Goal: Task Accomplishment & Management: Complete application form

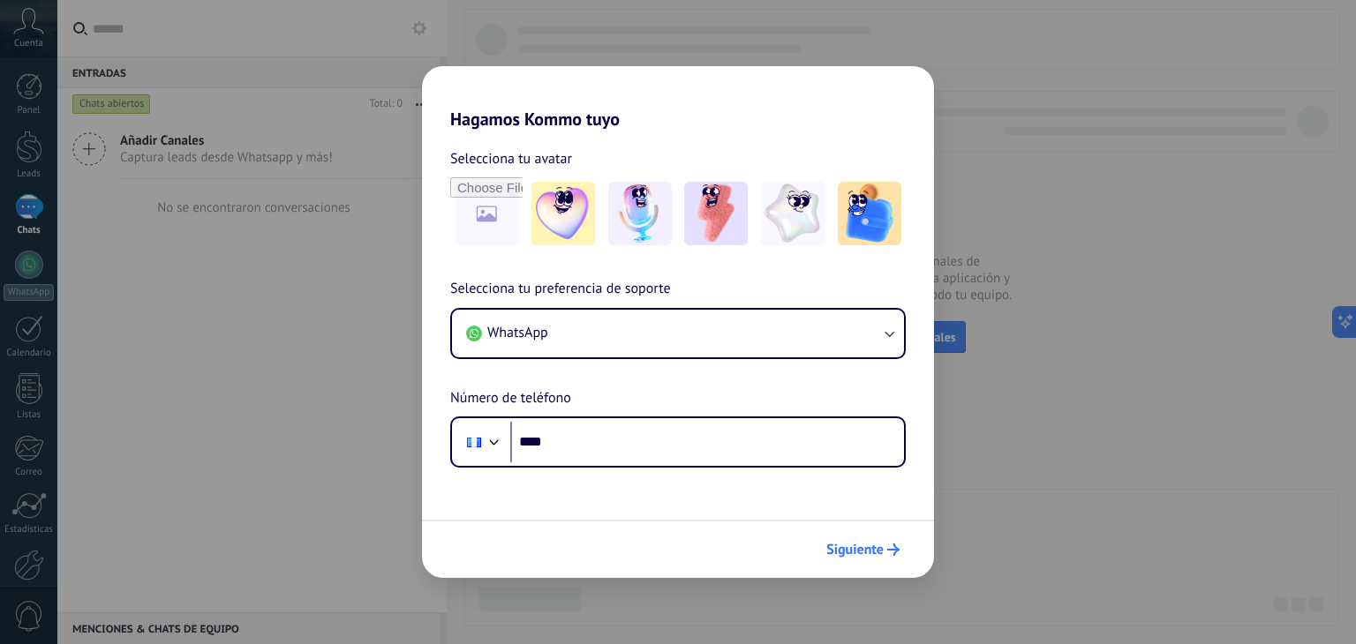
click at [881, 547] on span "Siguiente" at bounding box center [854, 550] width 57 height 12
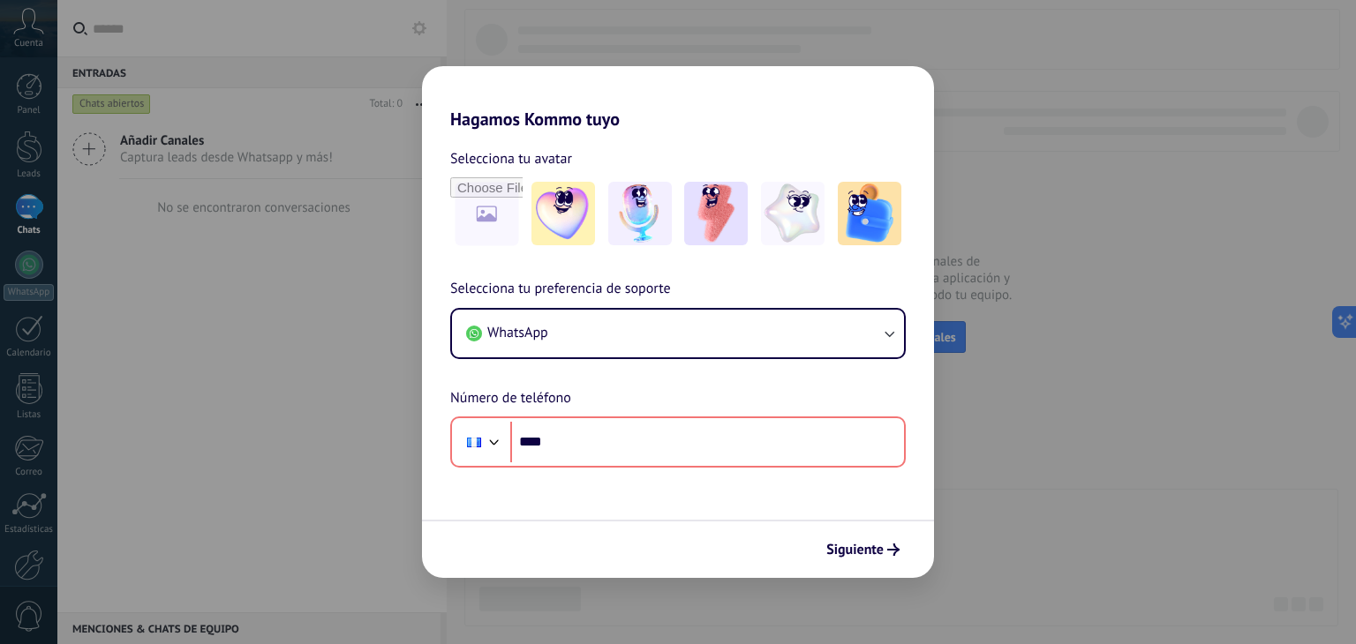
click at [720, 492] on form "Selecciona tu avatar Selecciona tu preferencia de soporte WhatsApp Número de te…" at bounding box center [678, 354] width 512 height 448
click at [884, 549] on span "Siguiente" at bounding box center [862, 550] width 73 height 12
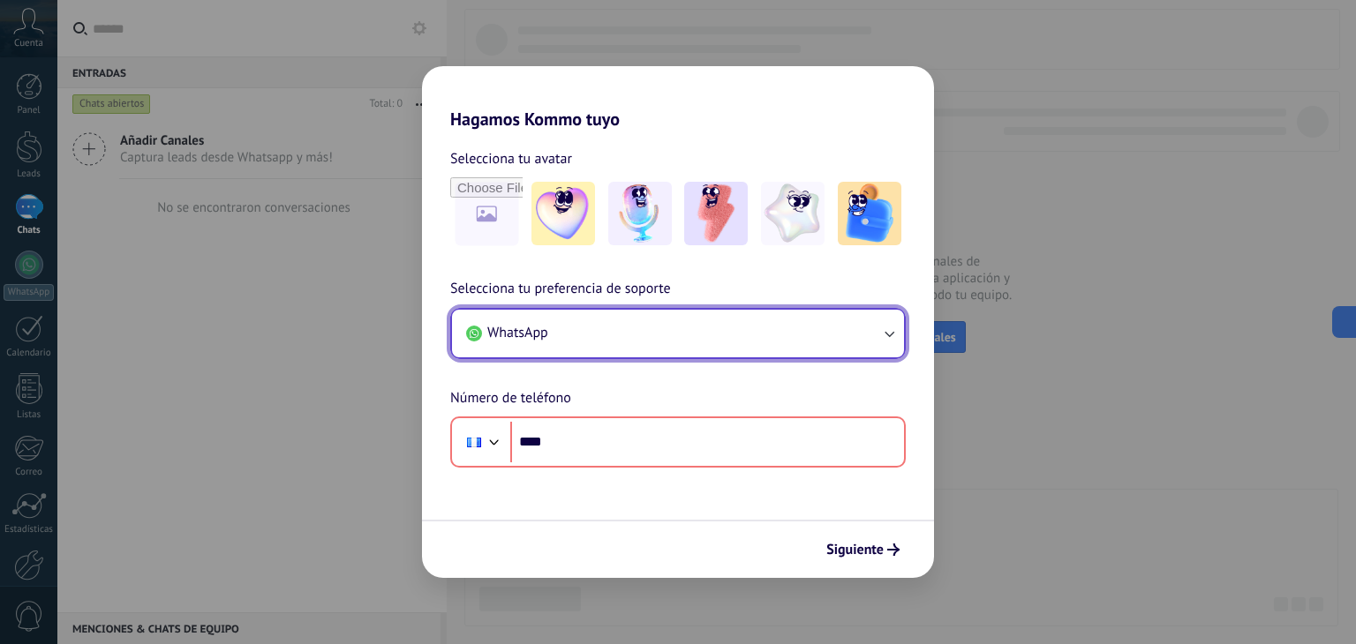
click at [872, 333] on button "WhatsApp" at bounding box center [678, 334] width 452 height 48
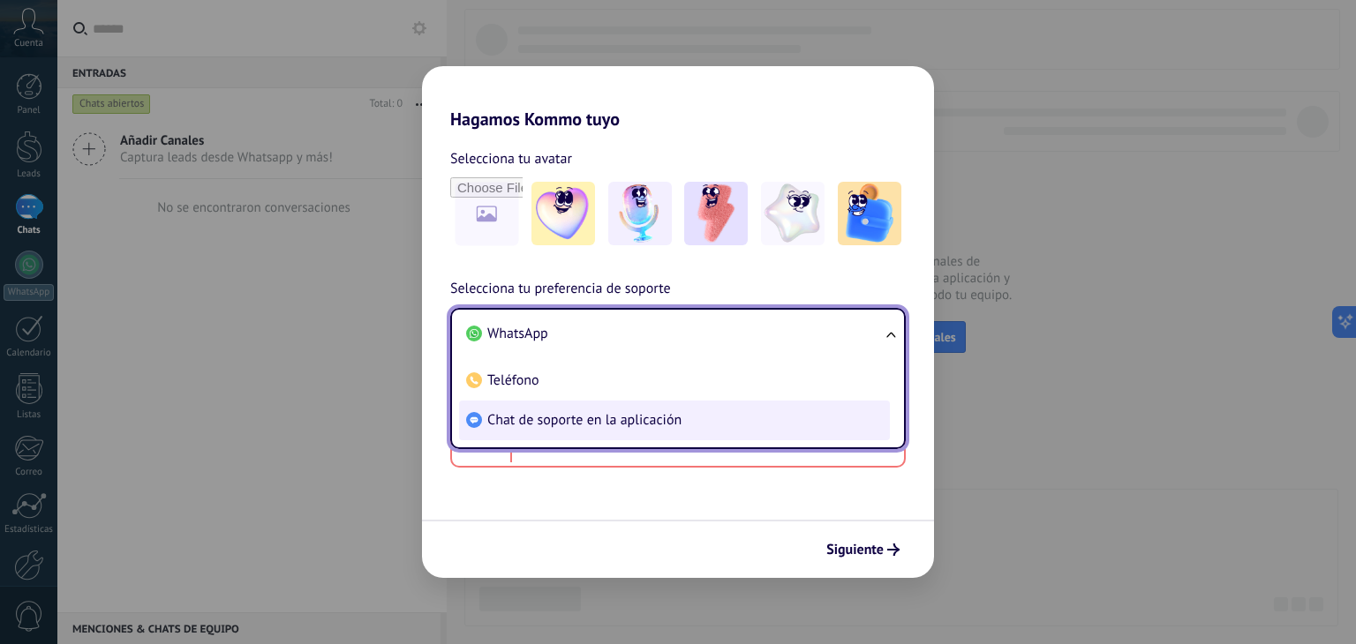
click at [743, 432] on li "Chat de soporte en la aplicación" at bounding box center [674, 421] width 431 height 40
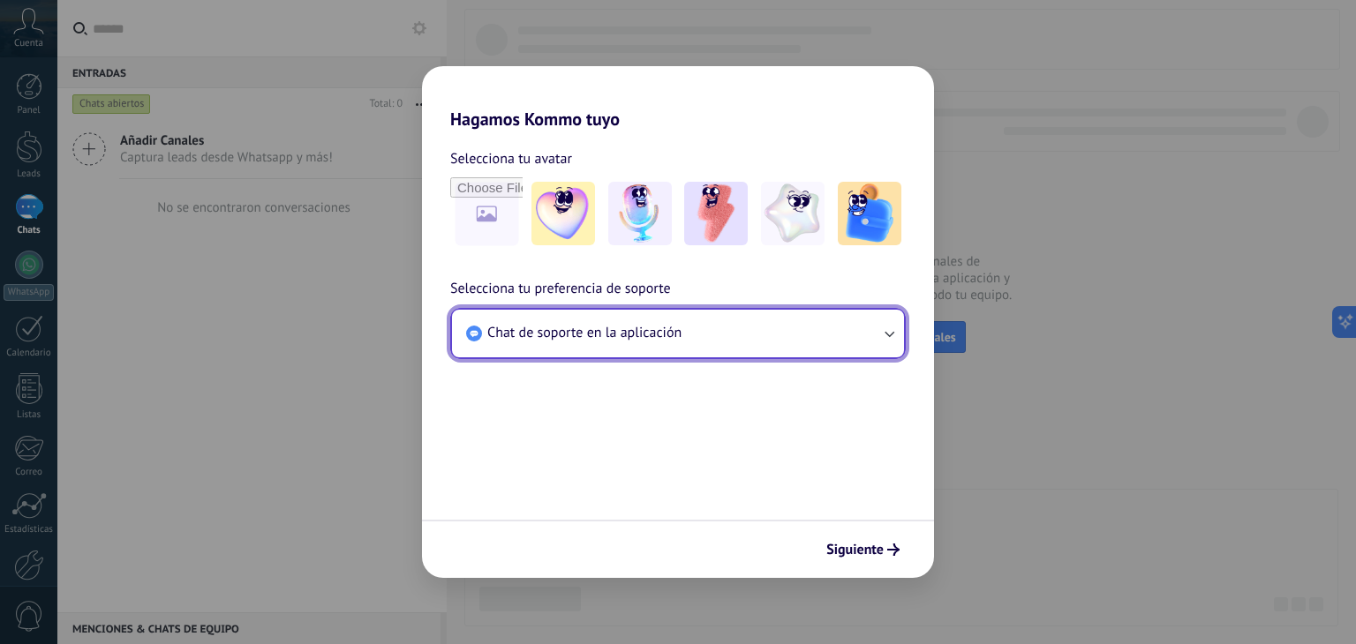
click at [754, 353] on button "Chat de soporte en la aplicación" at bounding box center [678, 334] width 452 height 48
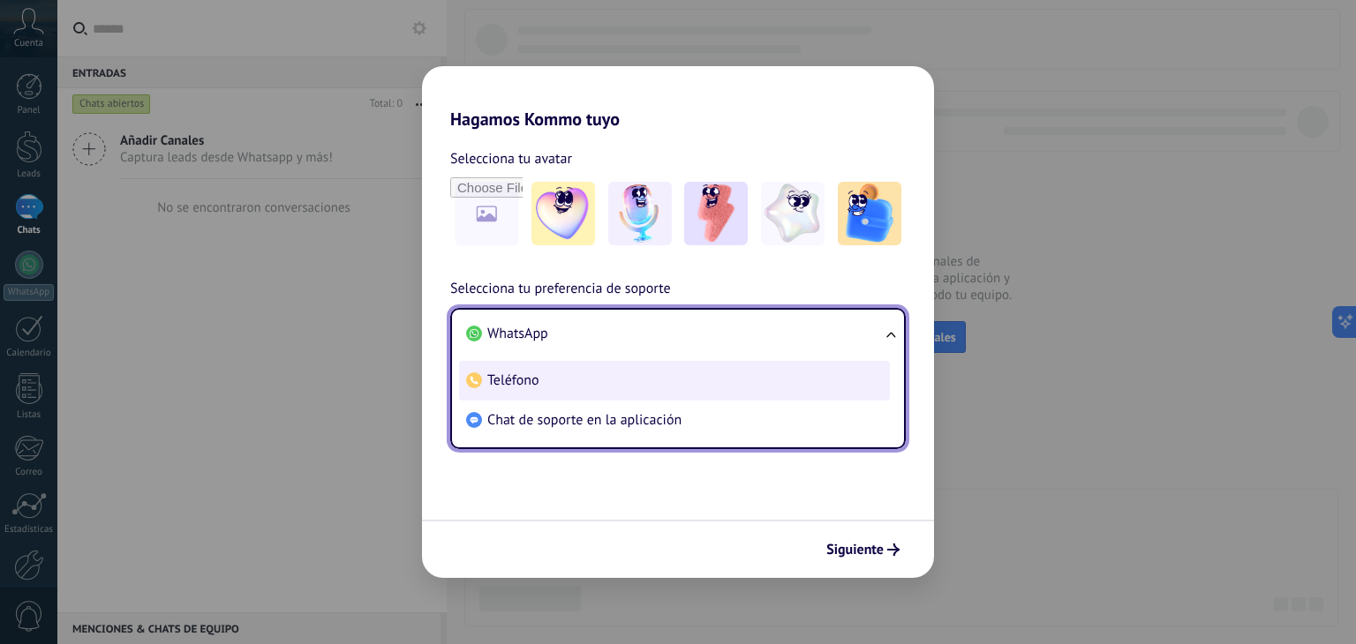
click at [699, 392] on li "Teléfono" at bounding box center [674, 381] width 431 height 40
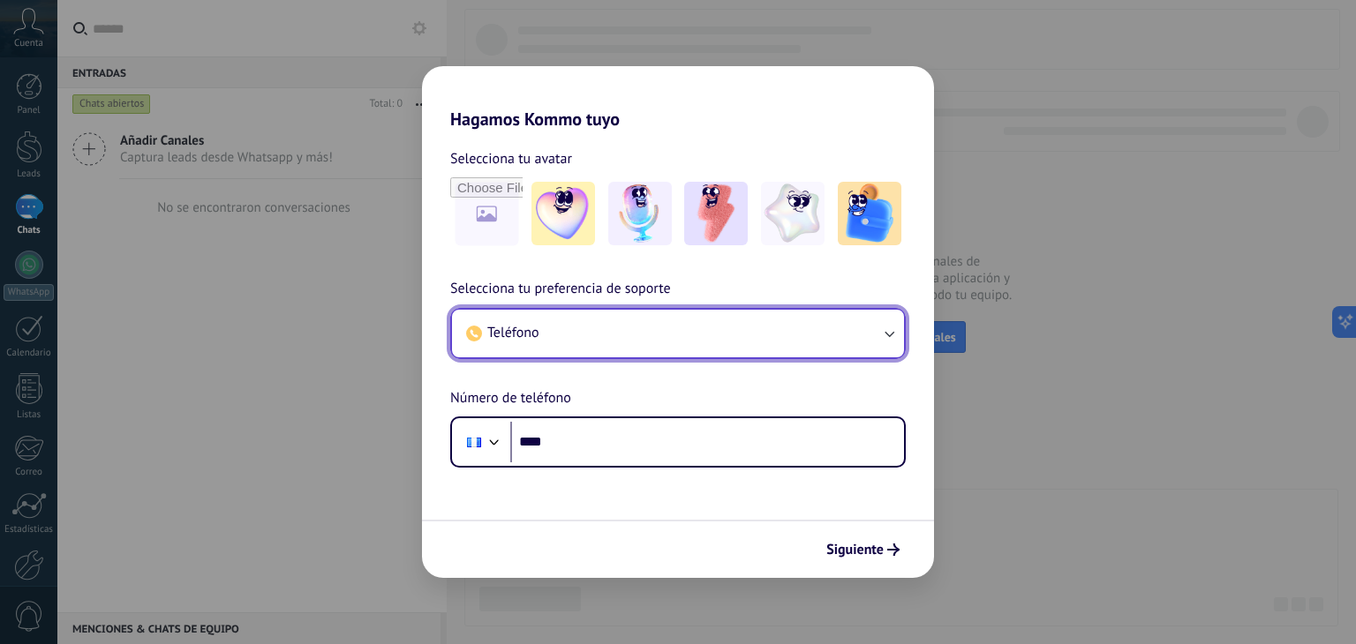
click at [693, 335] on button "Teléfono" at bounding box center [678, 334] width 452 height 48
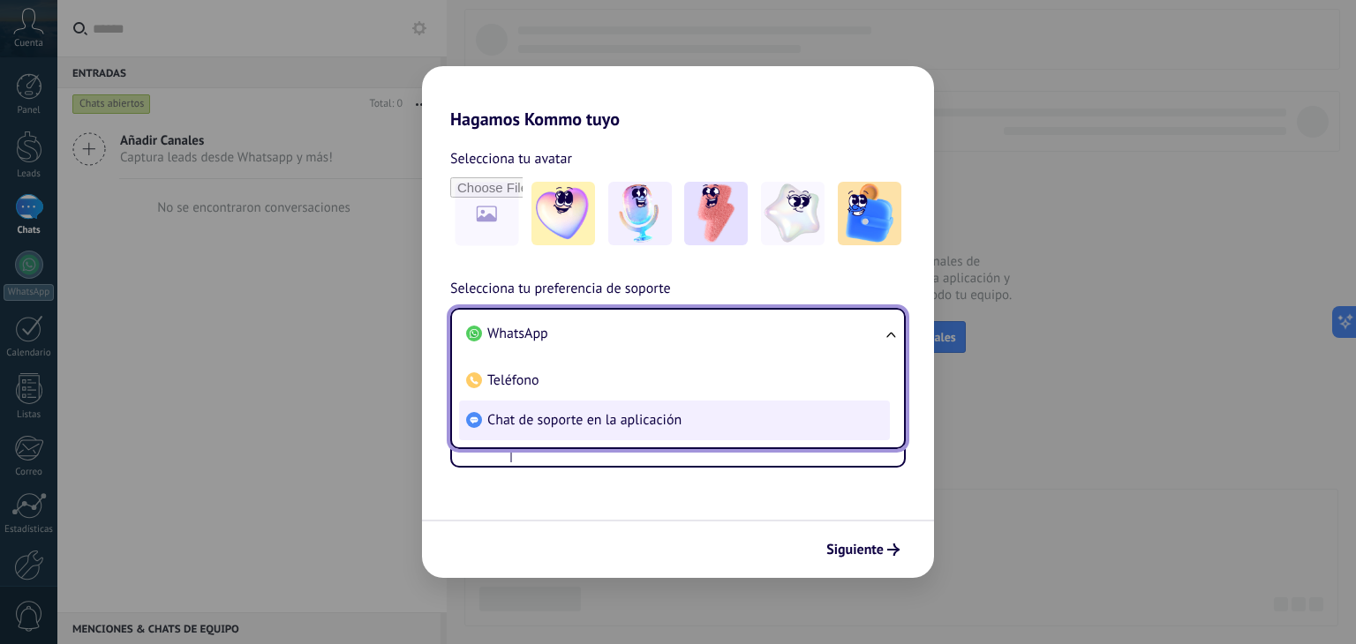
click at [637, 428] on li "Chat de soporte en la aplicación" at bounding box center [674, 421] width 431 height 40
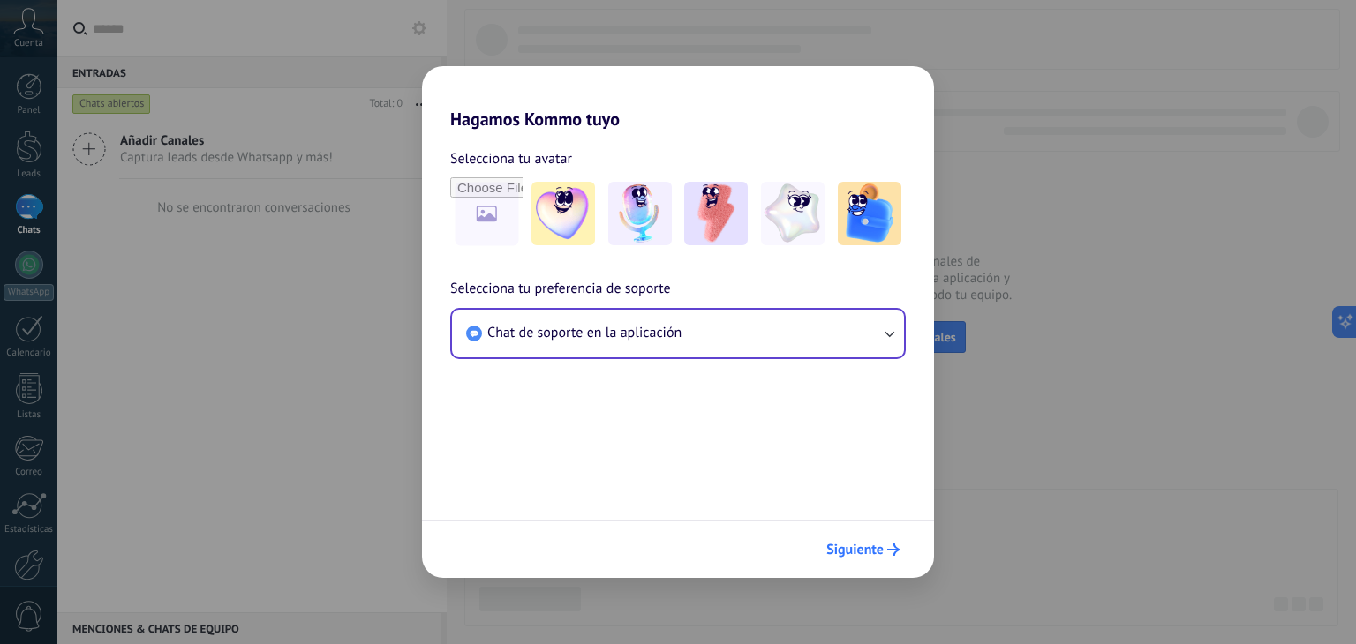
click at [848, 552] on span "Siguiente" at bounding box center [854, 550] width 57 height 12
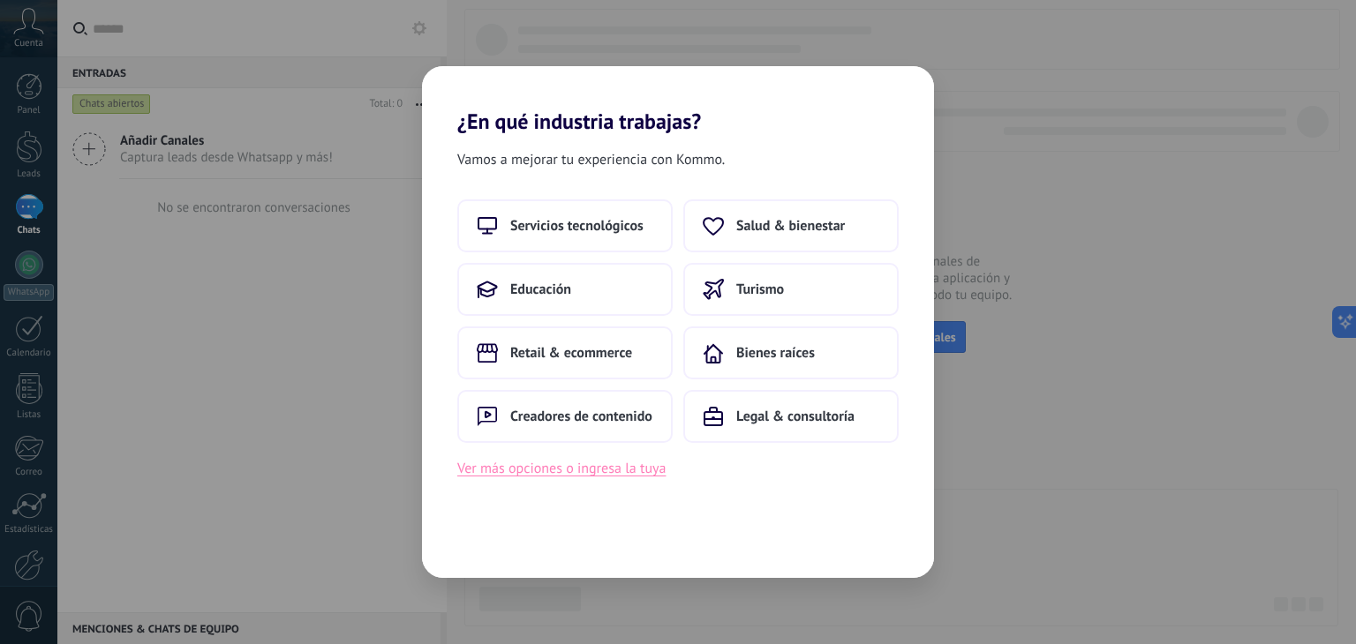
click at [636, 461] on button "Ver más opciones o ingresa la tuya" at bounding box center [561, 468] width 208 height 23
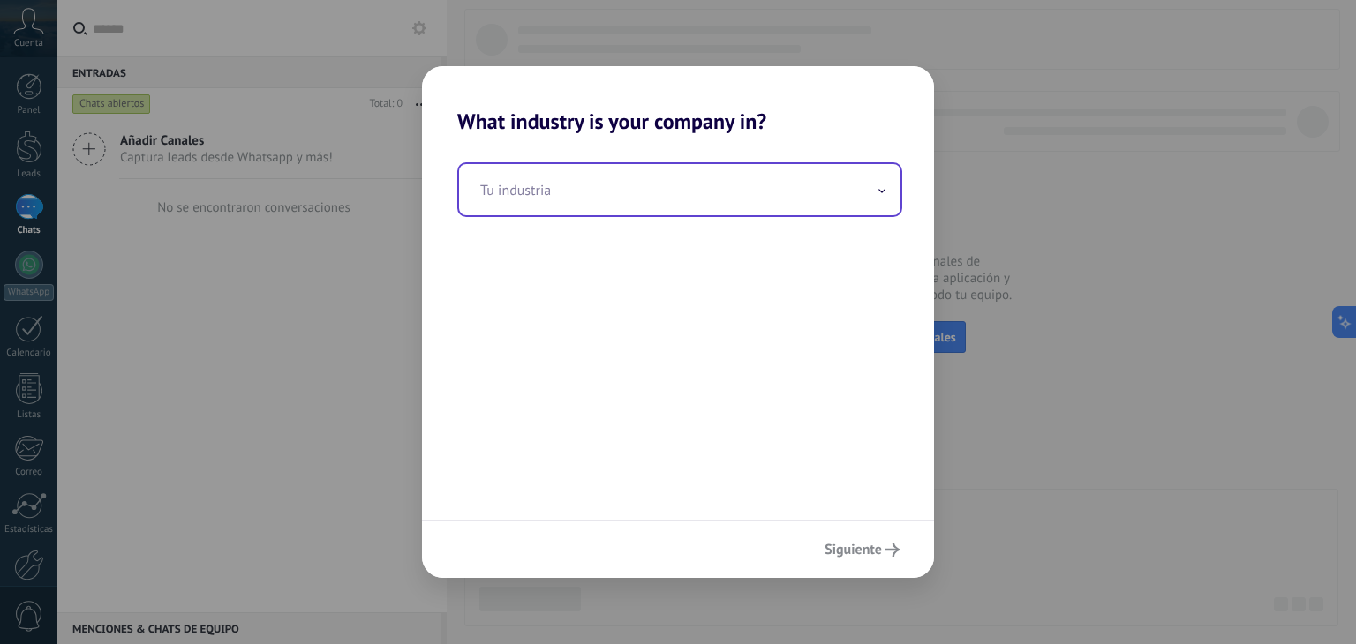
click at [682, 170] on input "text" at bounding box center [679, 189] width 441 height 51
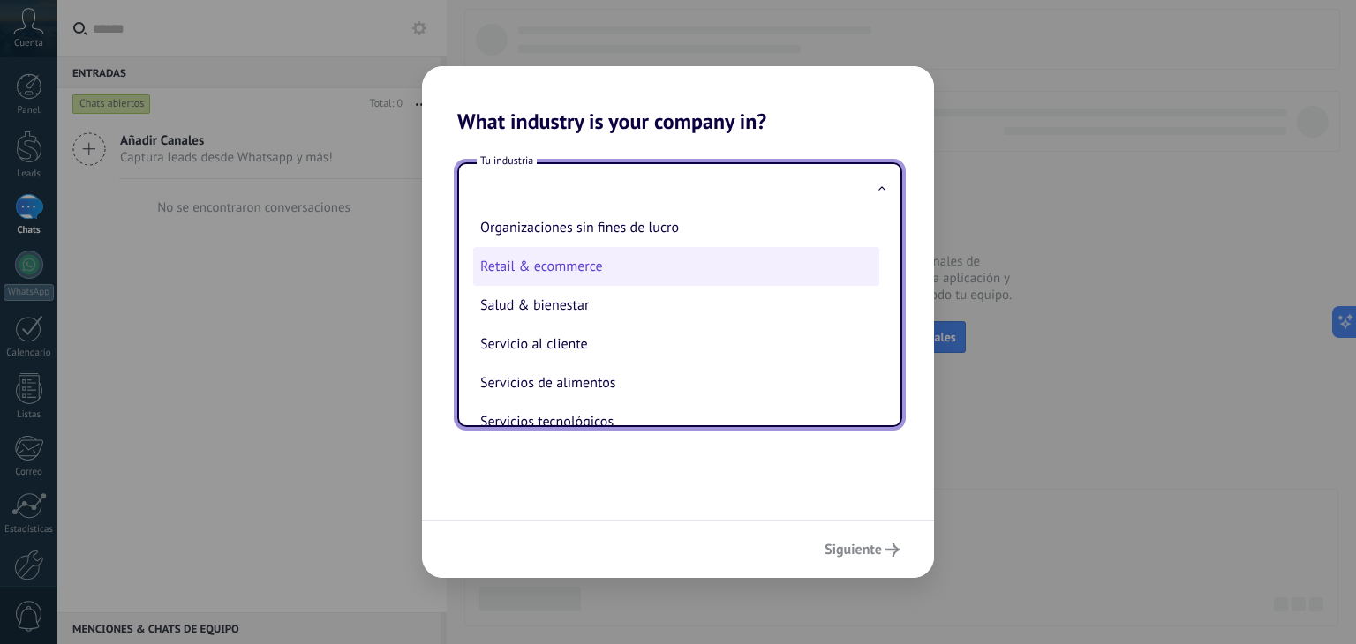
scroll to position [479, 0]
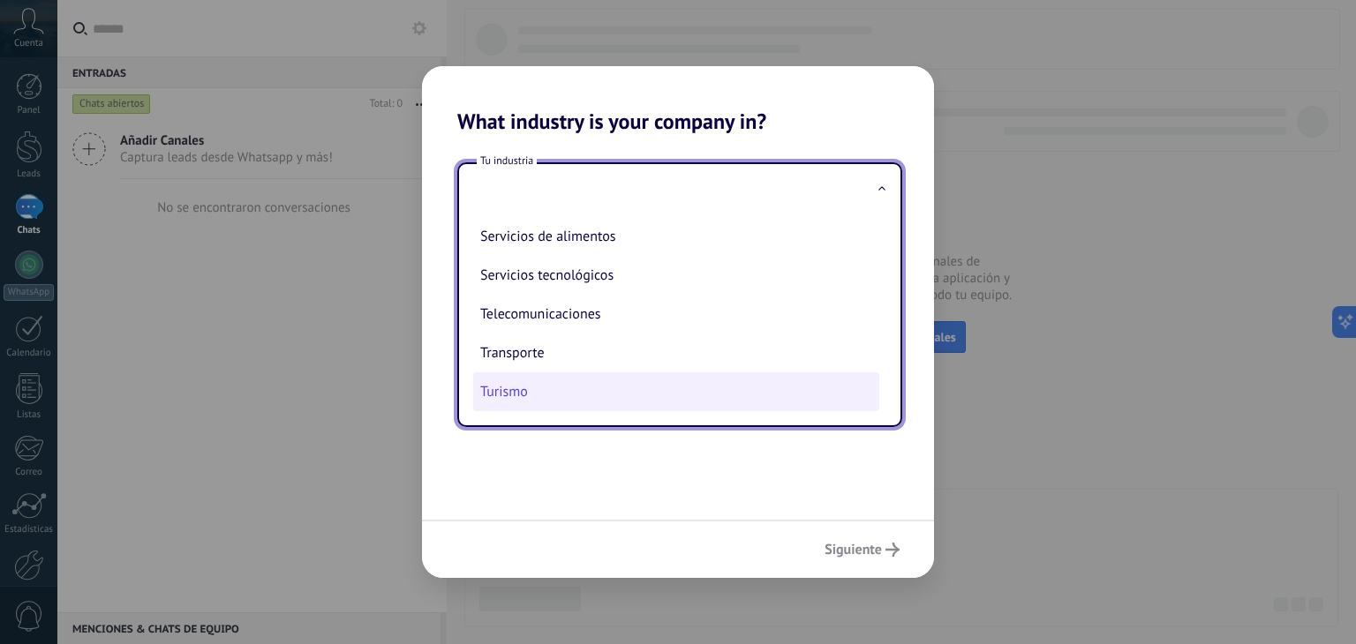
click at [502, 410] on li "Turismo" at bounding box center [676, 392] width 406 height 39
type input "*******"
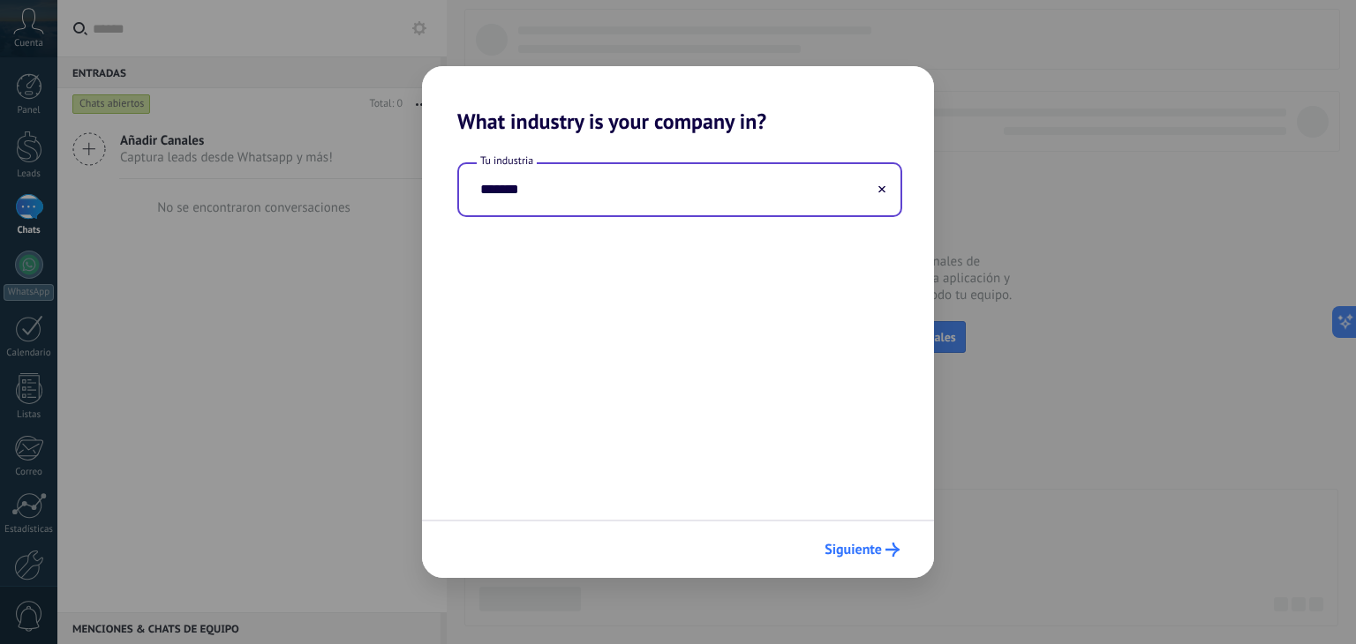
click at [858, 553] on span "Siguiente" at bounding box center [853, 550] width 57 height 12
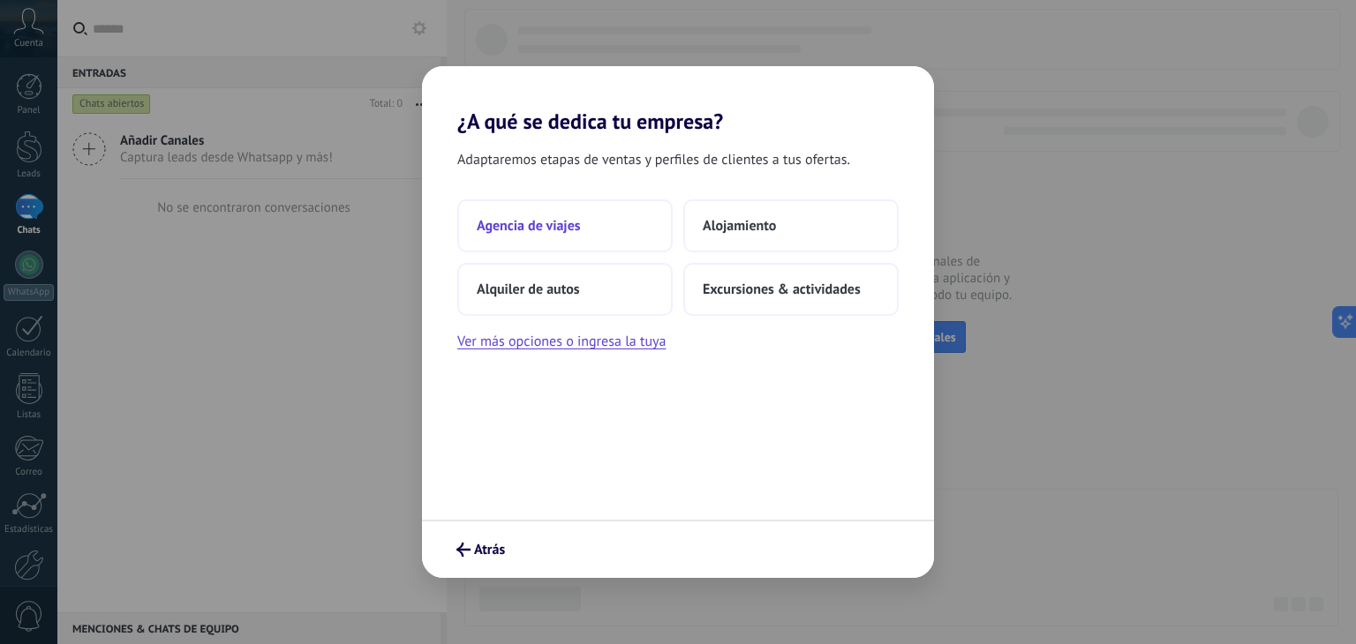
click at [604, 223] on button "Agencia de viajes" at bounding box center [564, 226] width 215 height 53
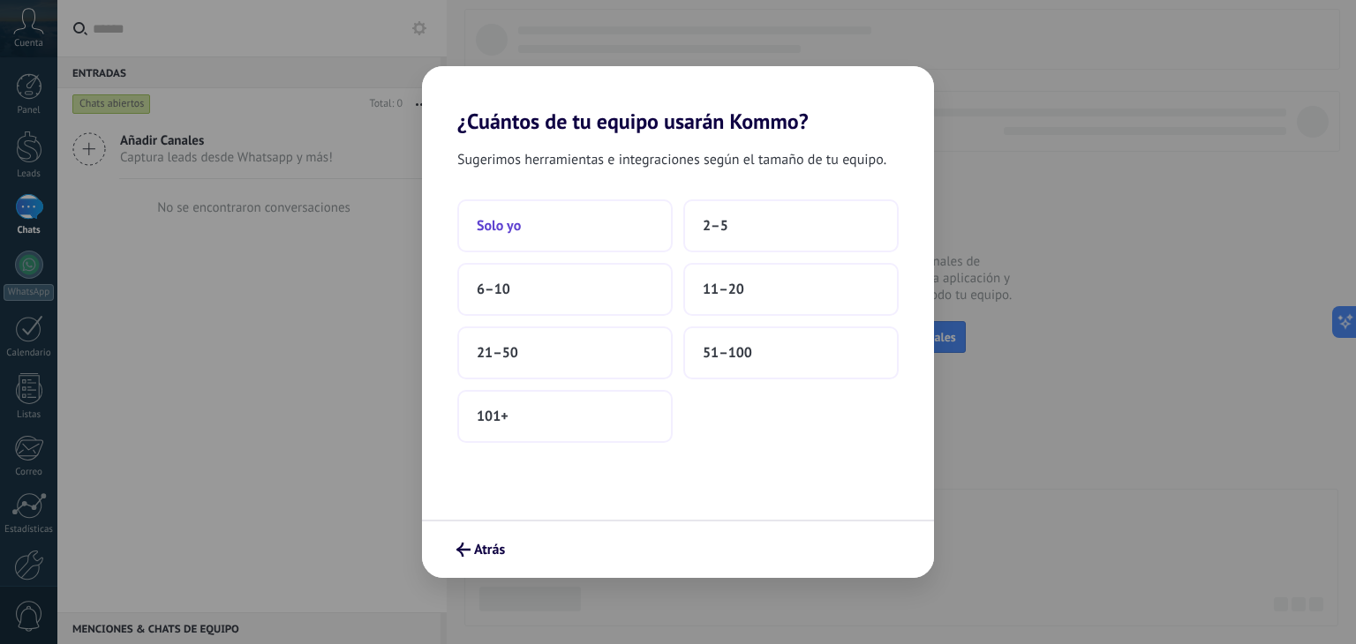
click at [598, 237] on button "Solo yo" at bounding box center [564, 226] width 215 height 53
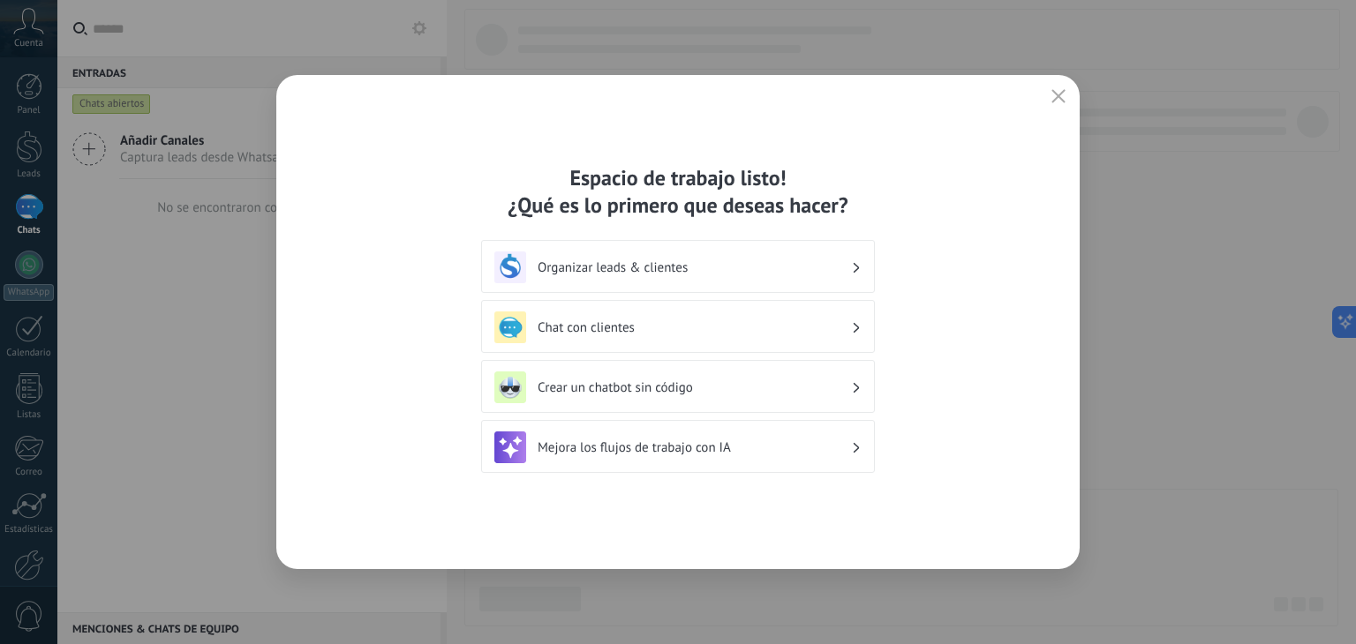
click at [604, 269] on h3 "Organizar leads & clientes" at bounding box center [694, 268] width 313 height 17
click at [854, 281] on div "Organizar leads & clientes" at bounding box center [677, 268] width 367 height 32
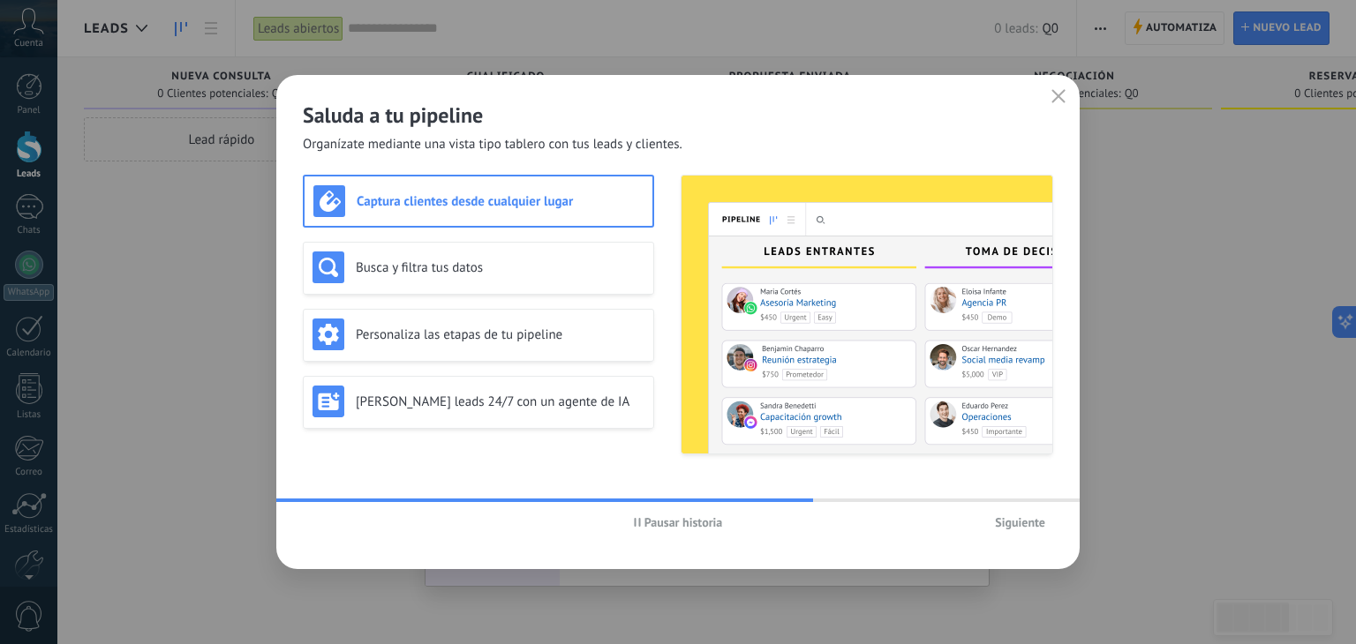
click at [1013, 528] on span "Siguiente" at bounding box center [1020, 522] width 50 height 12
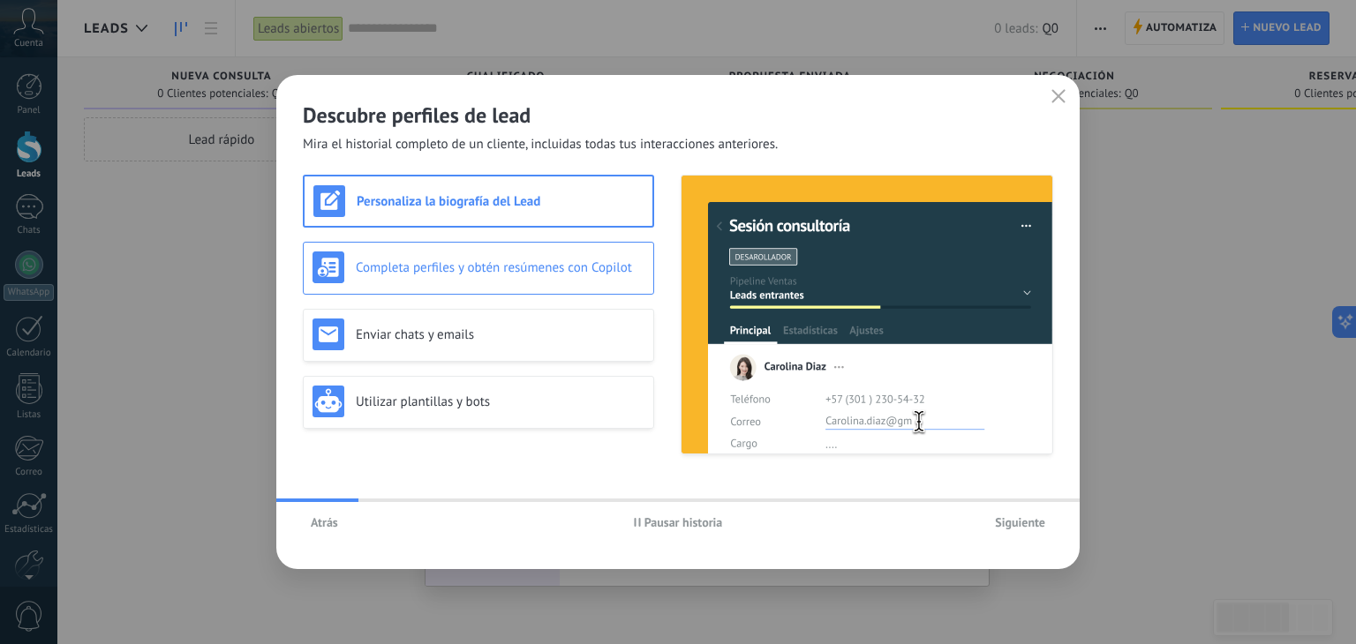
click at [526, 288] on div "Completa perfiles y obtén resúmenes con Copilot" at bounding box center [478, 268] width 351 height 53
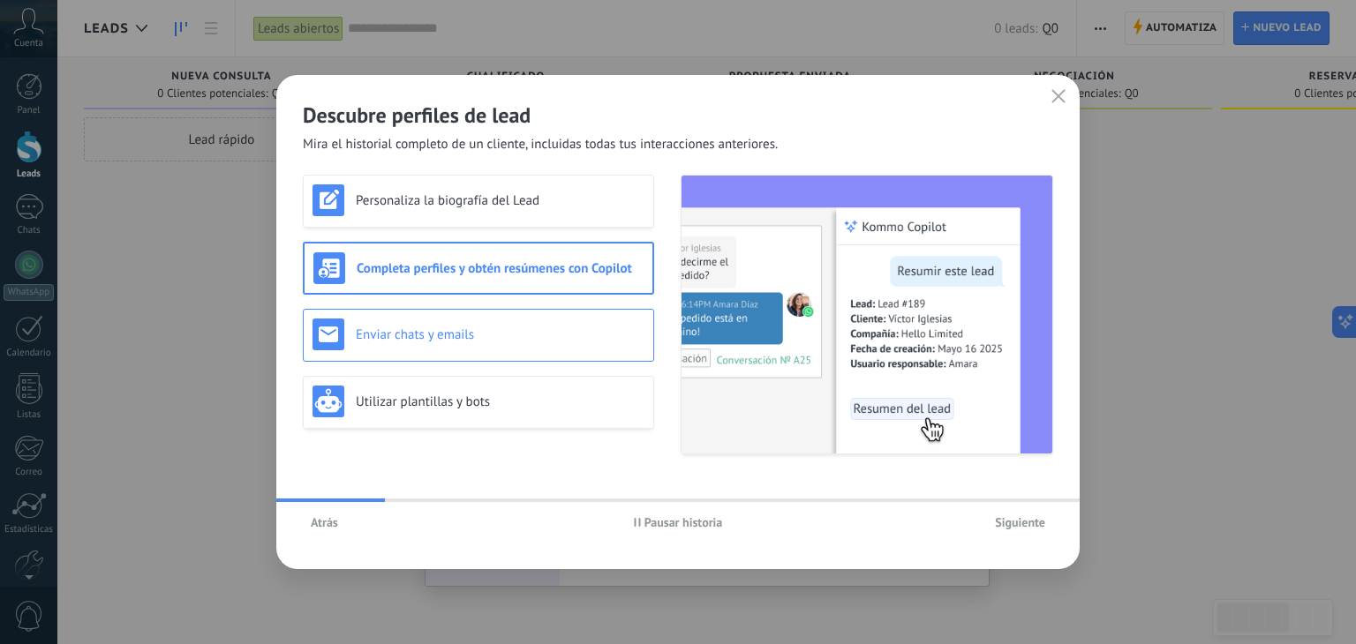
click at [498, 331] on h3 "Enviar chats y emails" at bounding box center [500, 335] width 289 height 17
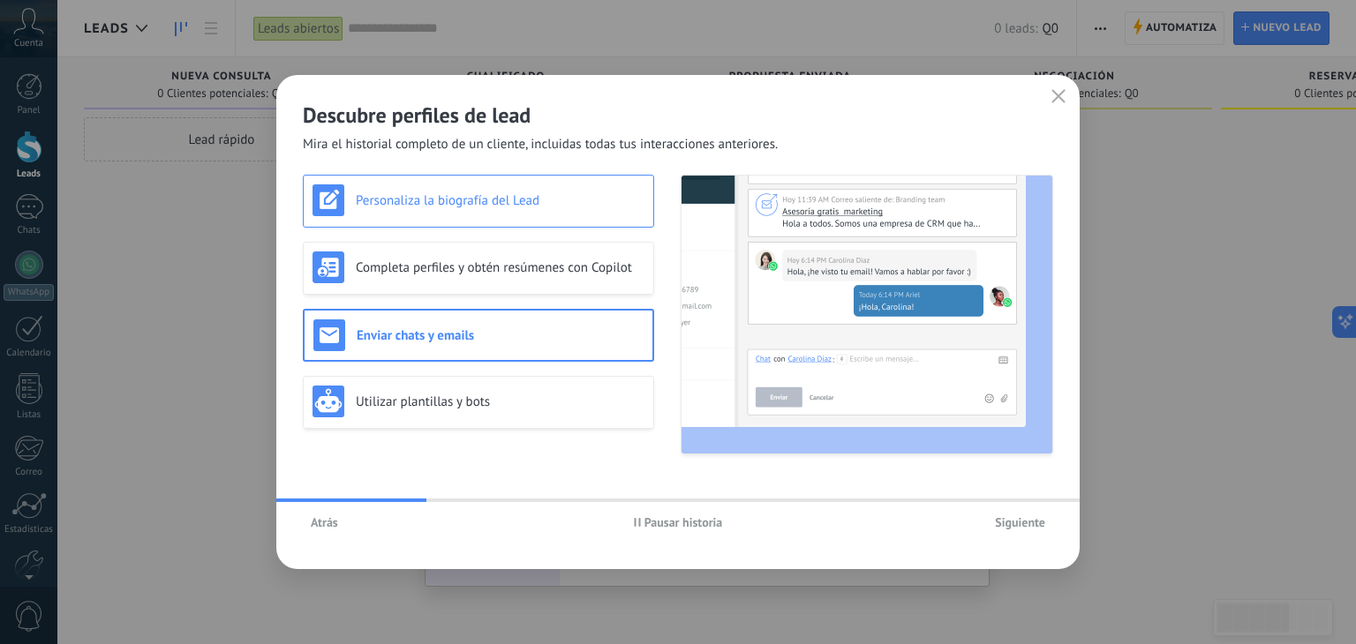
click at [496, 209] on div "Personaliza la biografía del Lead" at bounding box center [479, 201] width 332 height 32
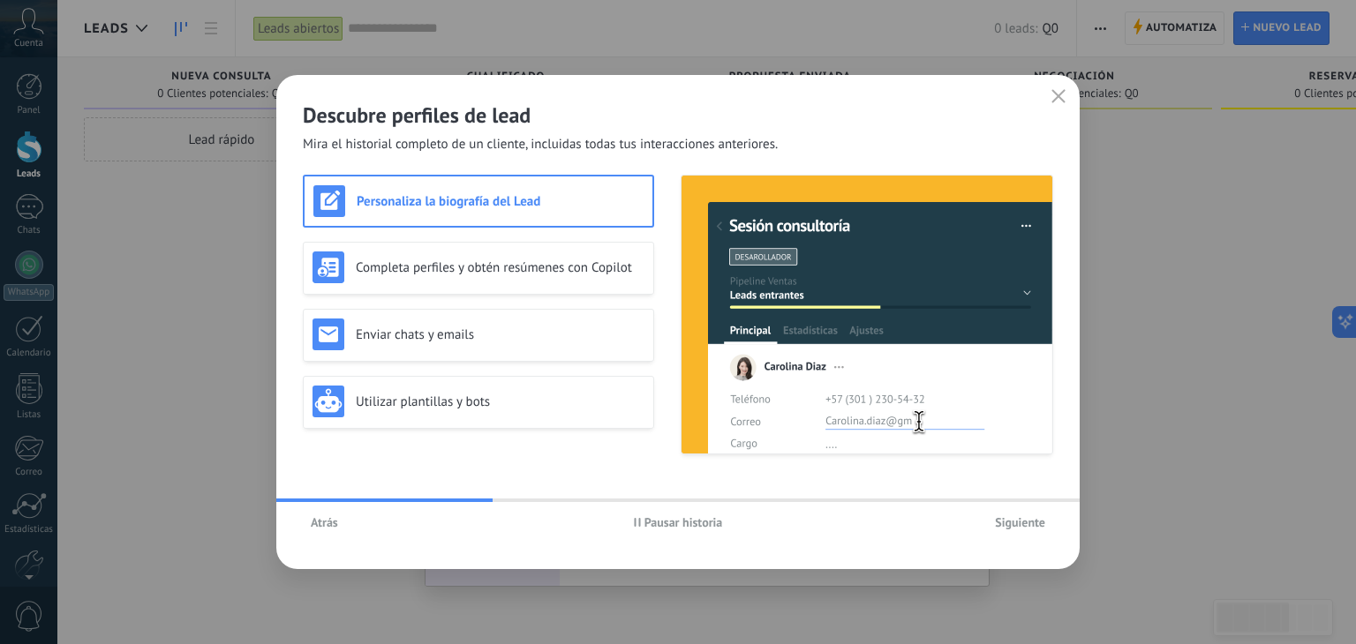
click at [331, 510] on button "Atrás" at bounding box center [324, 522] width 43 height 26
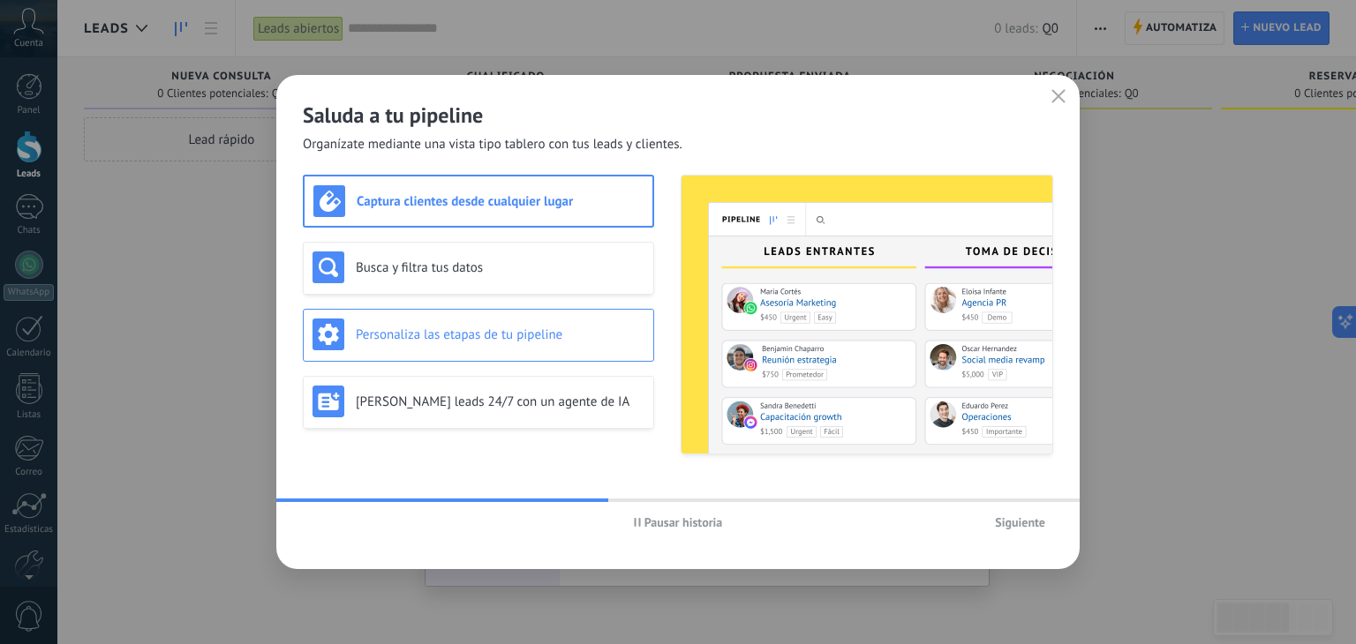
click at [418, 322] on div "Personaliza las etapas de tu pipeline" at bounding box center [479, 335] width 332 height 32
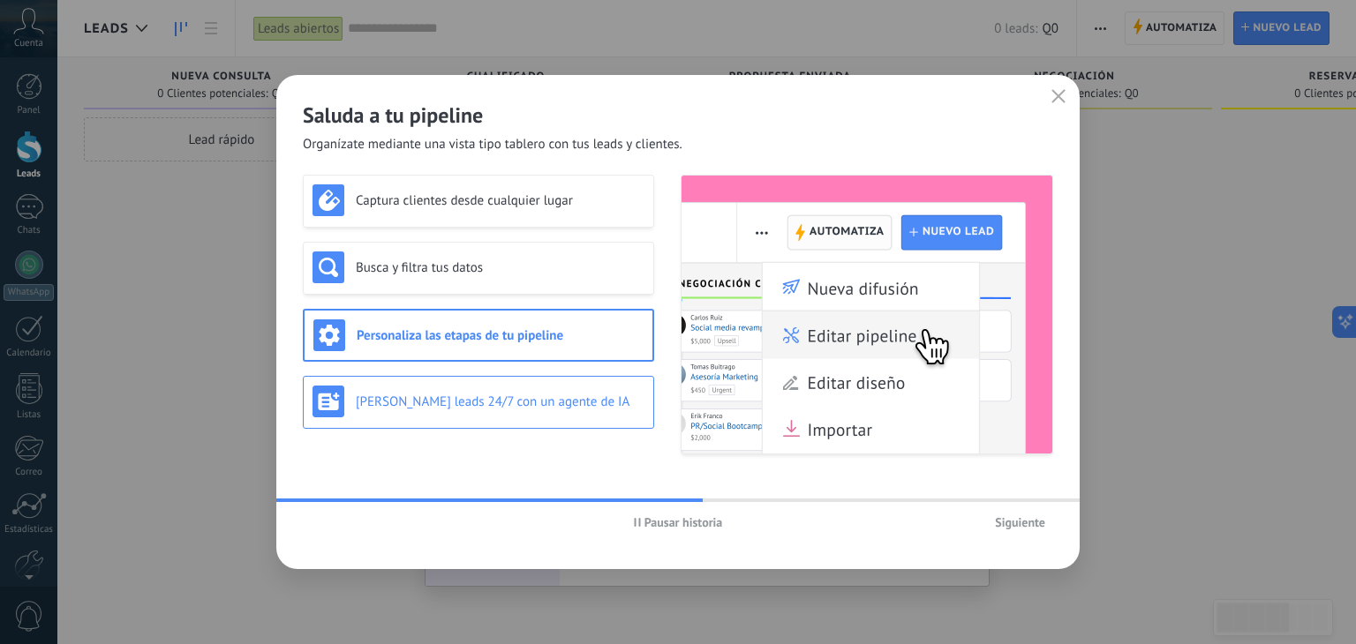
click at [431, 394] on h3 "[PERSON_NAME] leads 24/7 con un agente de IA" at bounding box center [500, 402] width 289 height 17
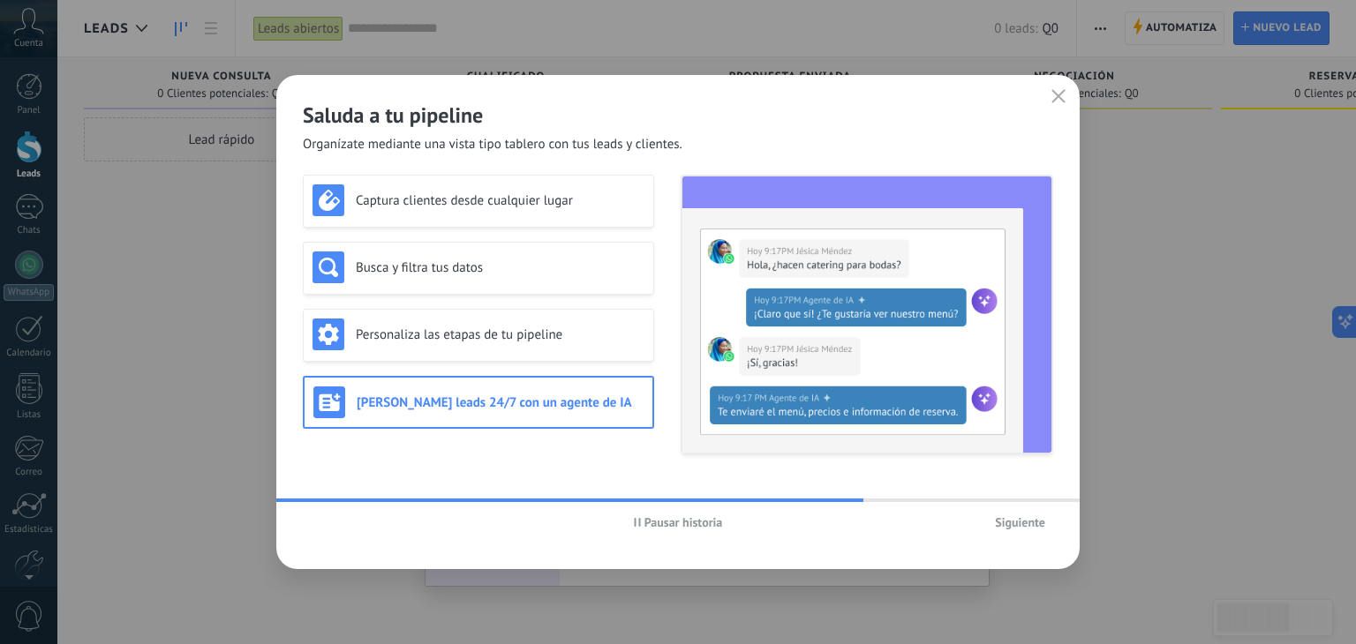
drag, startPoint x: 1008, startPoint y: 509, endPoint x: 1018, endPoint y: 523, distance: 16.4
click at [1018, 523] on div "Pausar historia Siguiente" at bounding box center [677, 522] width 803 height 41
click at [1019, 524] on span "Siguiente" at bounding box center [1020, 522] width 50 height 12
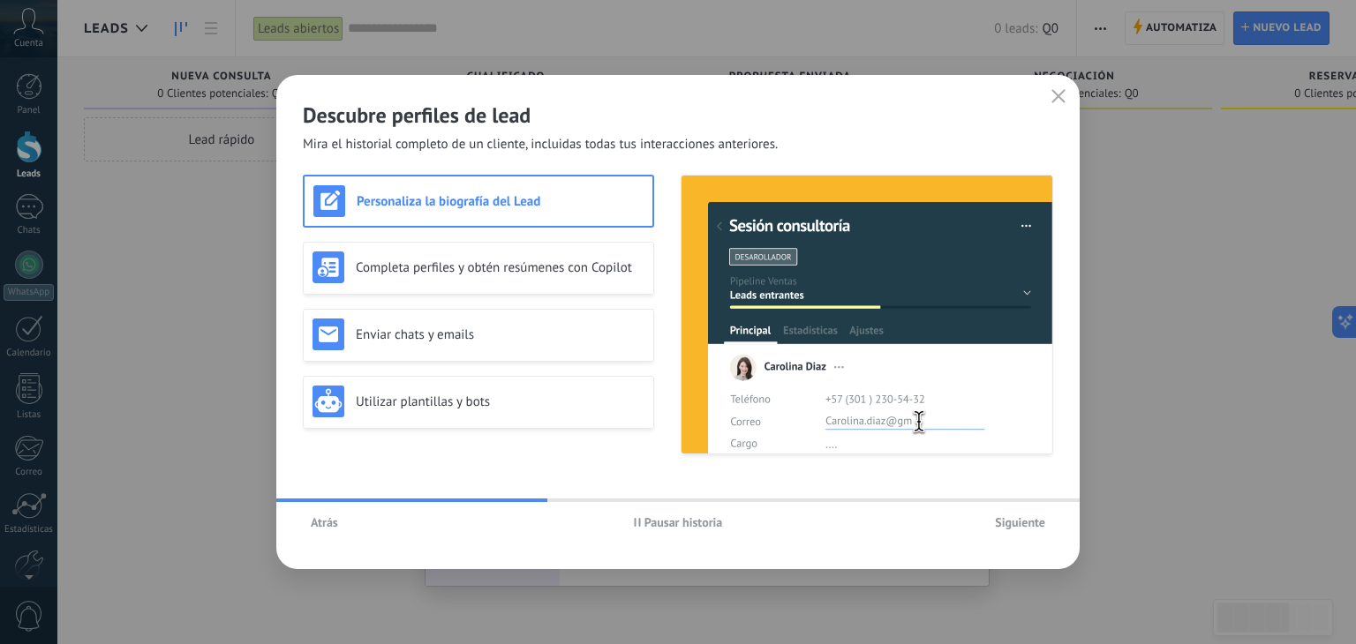
click at [1019, 524] on span "Siguiente" at bounding box center [1020, 522] width 50 height 12
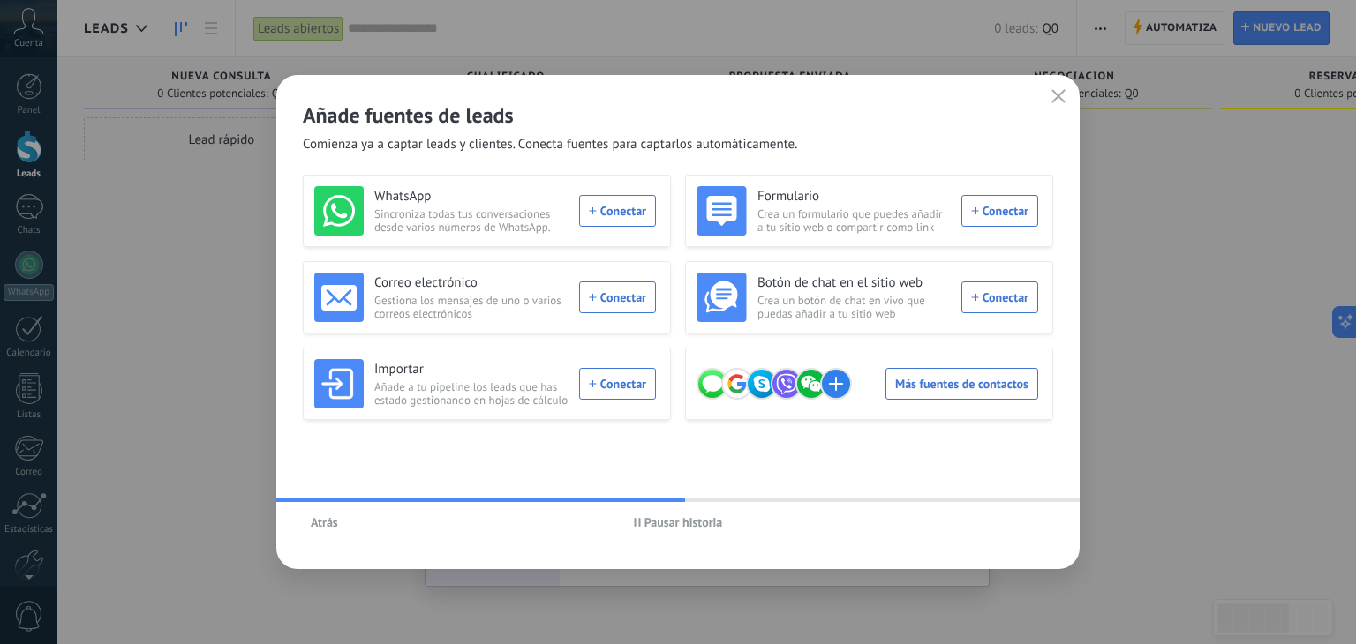
click at [1059, 98] on icon "button" at bounding box center [1058, 96] width 14 height 14
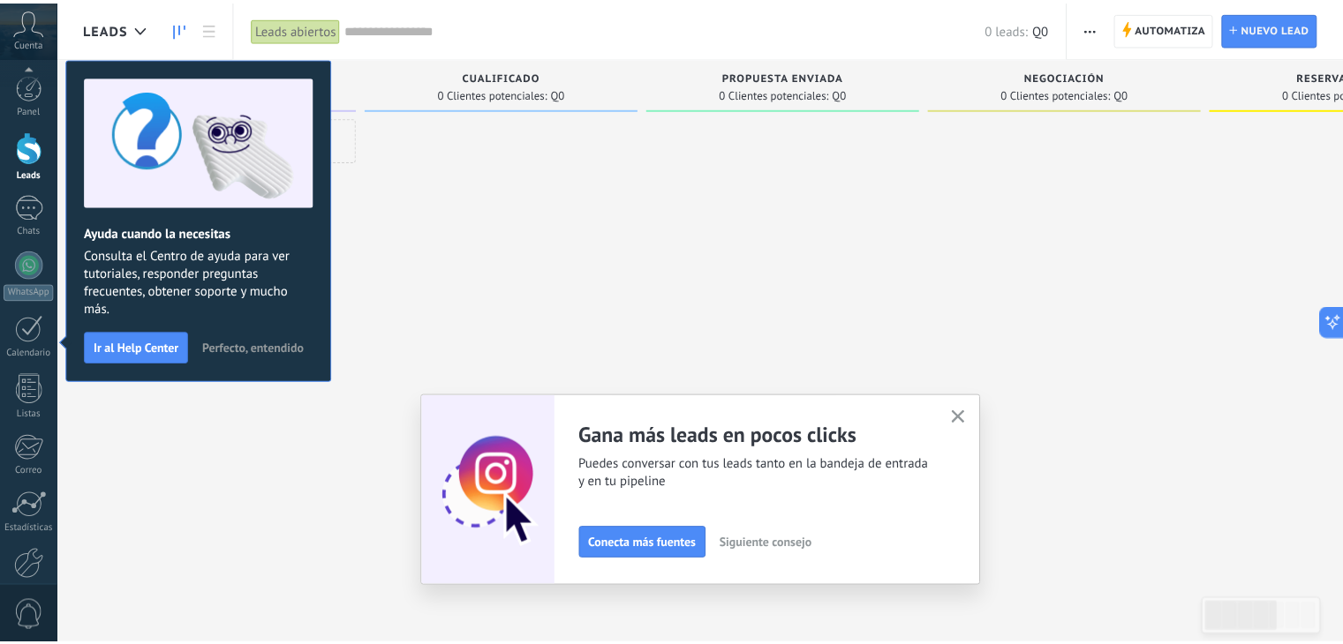
scroll to position [89, 0]
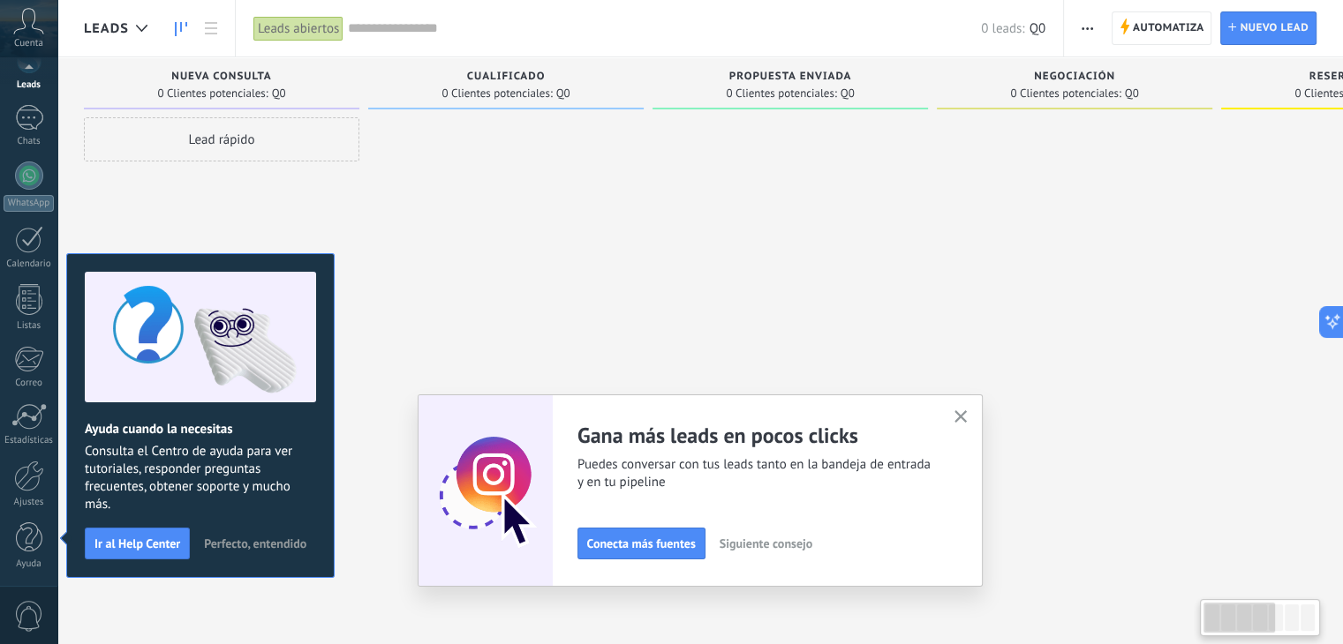
click at [1056, 217] on div at bounding box center [1074, 324] width 275 height 414
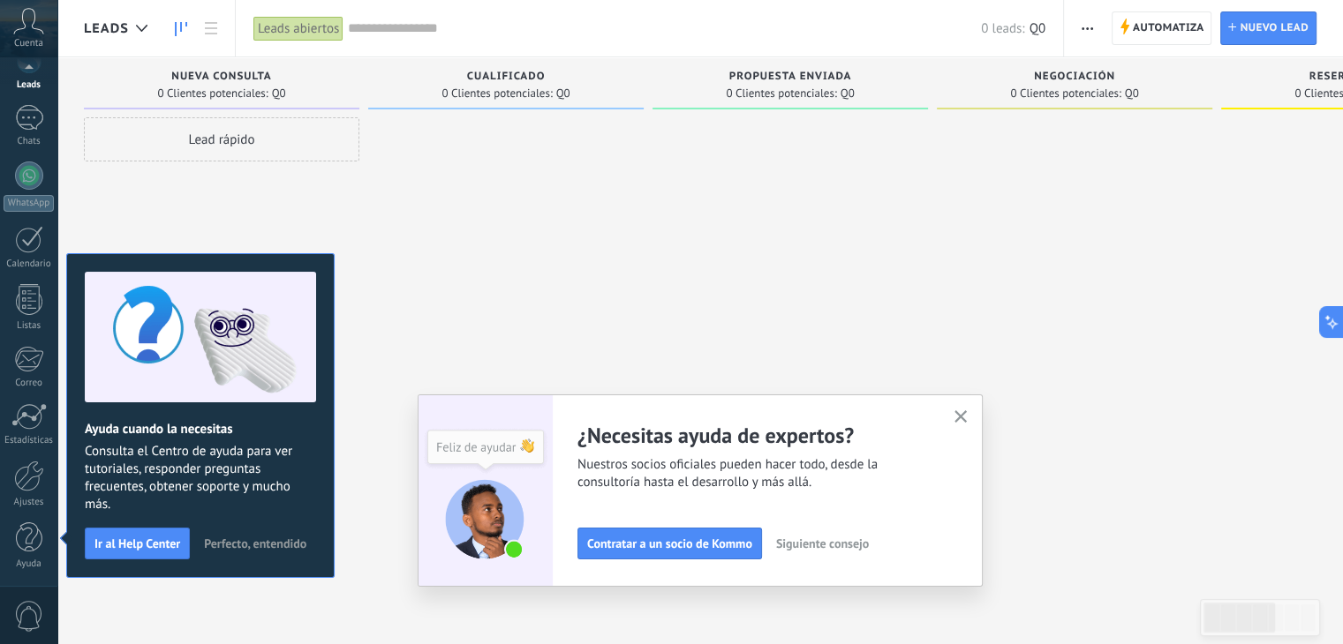
click at [964, 411] on icon "button" at bounding box center [960, 417] width 13 height 13
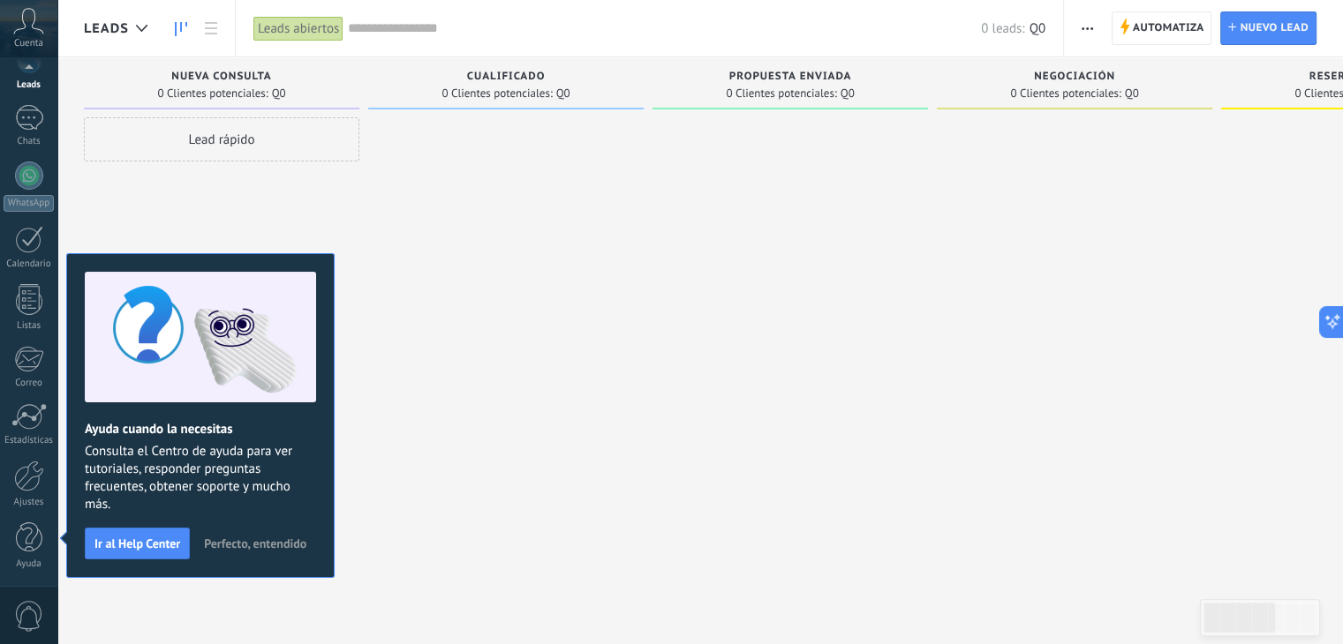
scroll to position [0, 0]
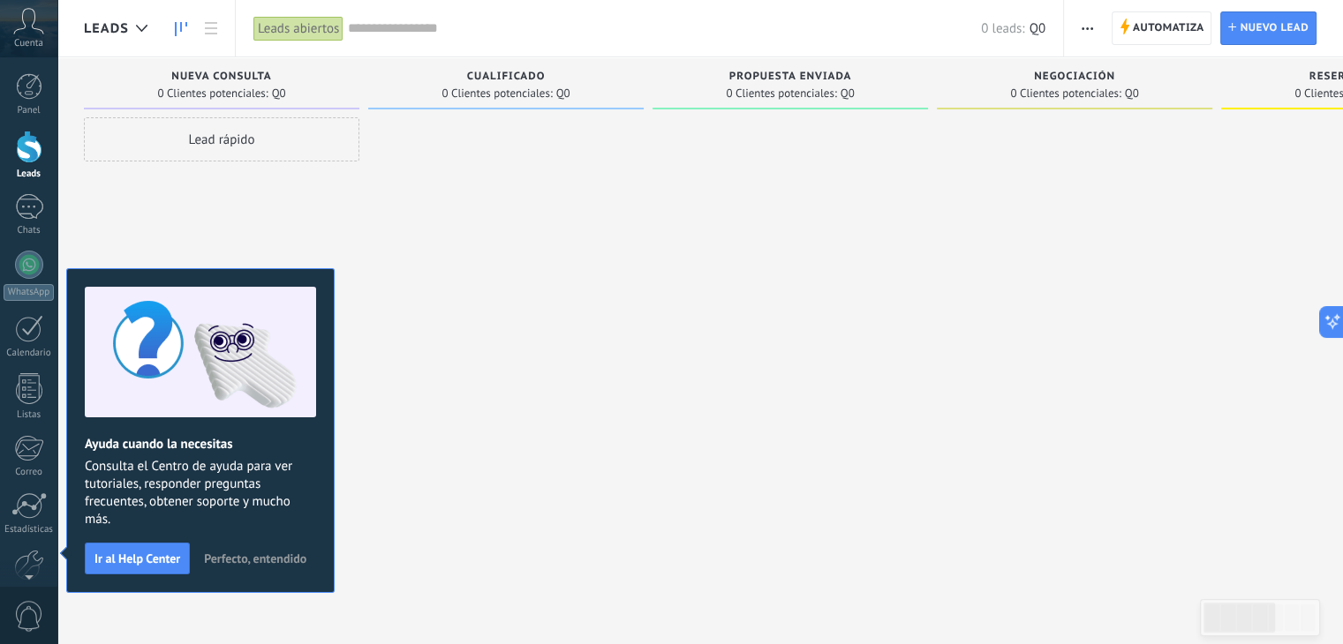
click at [267, 562] on span "Perfecto, entendido" at bounding box center [255, 559] width 102 height 12
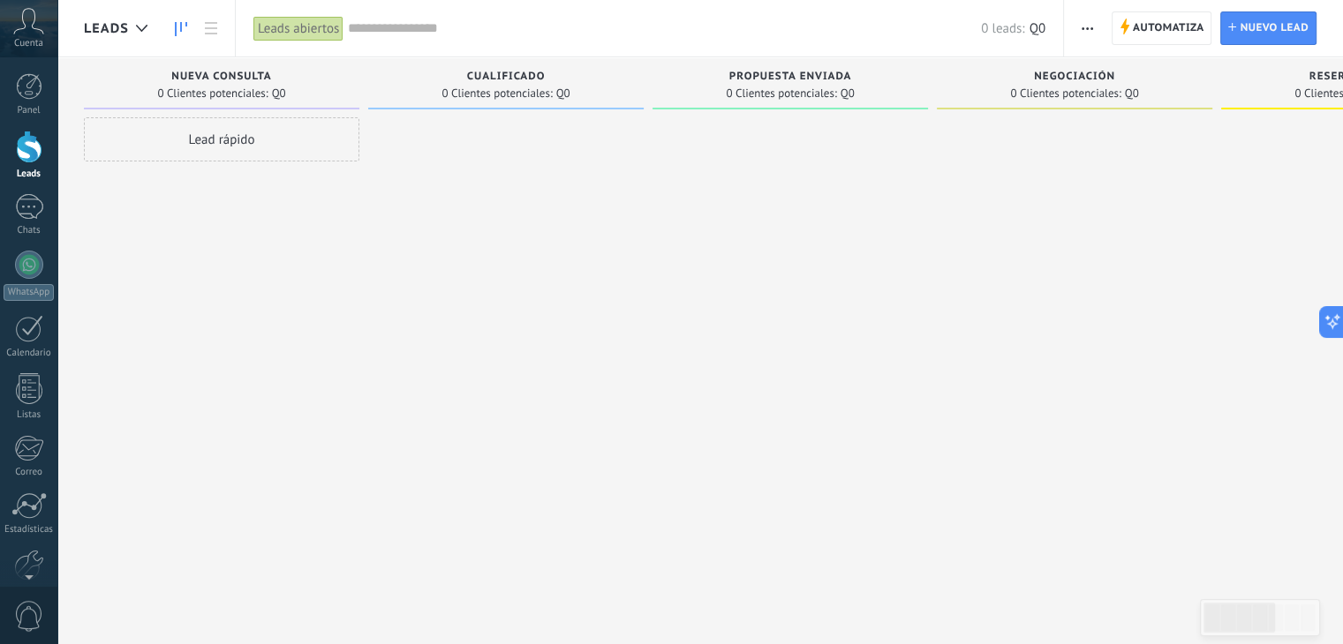
click at [493, 403] on div at bounding box center [505, 324] width 275 height 414
